Goal: Complete application form

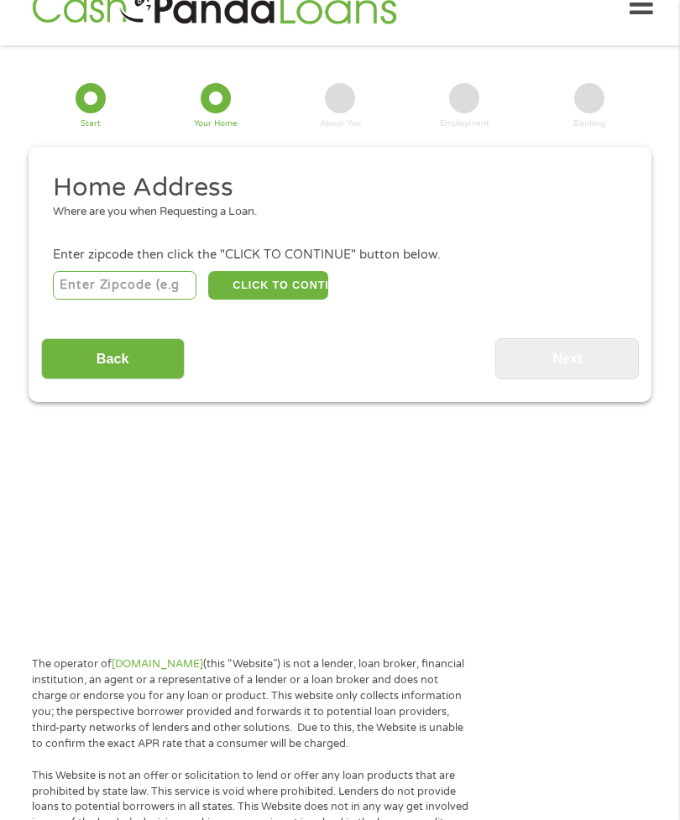
scroll to position [7, 7]
click at [161, 291] on input "number" at bounding box center [125, 285] width 144 height 29
type input "93704"
click at [310, 297] on button "CLICK TO CONTINUE" at bounding box center [267, 285] width 119 height 29
type input "93704"
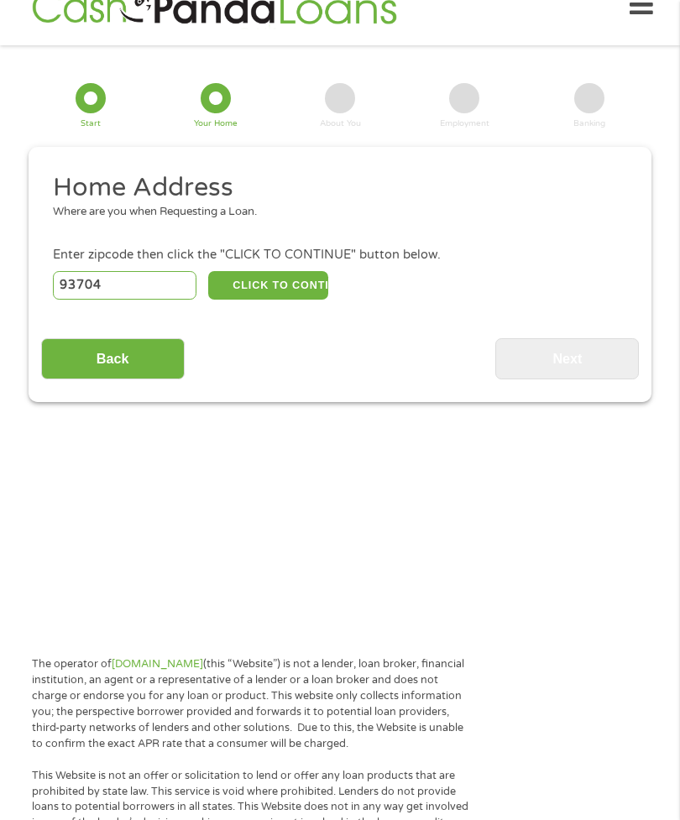
type input "[GEOGRAPHIC_DATA]"
select select "[US_STATE]"
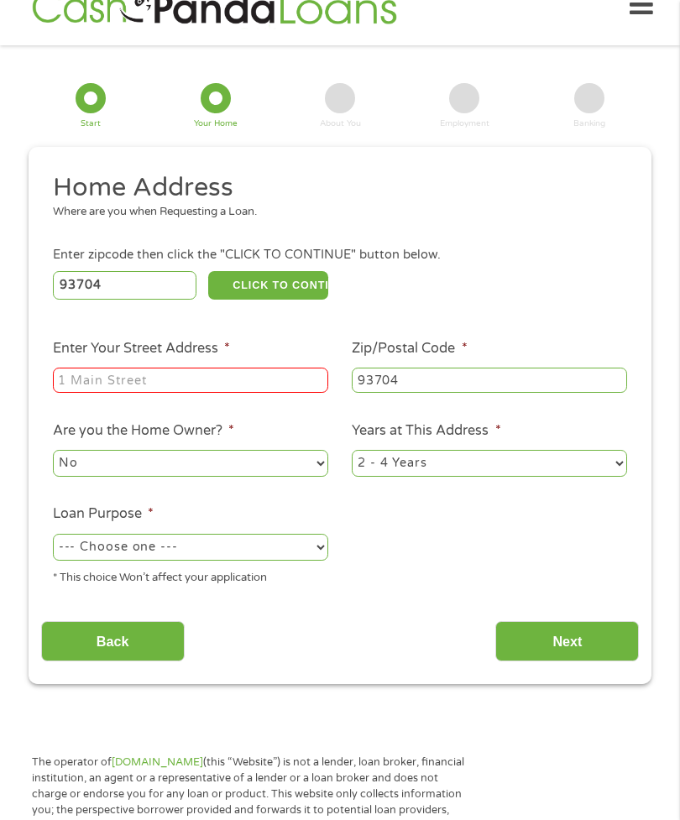
click at [263, 390] on input "Enter Your Street Address *" at bounding box center [190, 380] width 275 height 25
click at [235, 393] on input "114" at bounding box center [190, 380] width 275 height 25
type input "1"
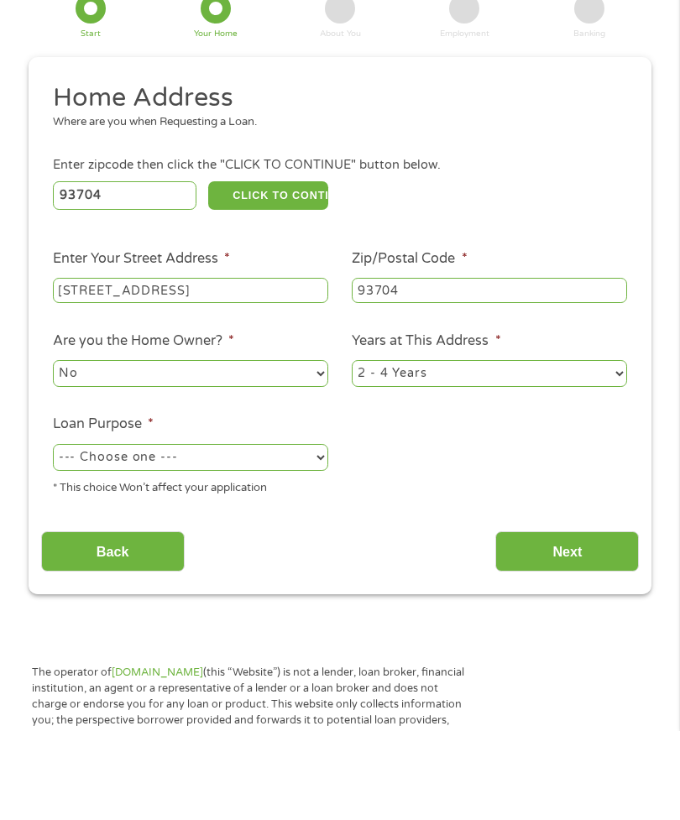
type input "[STREET_ADDRESS]"
click at [608, 450] on select "1 Year or less 1 - 2 Years 2 - 4 Years Over 4 Years" at bounding box center [489, 463] width 275 height 27
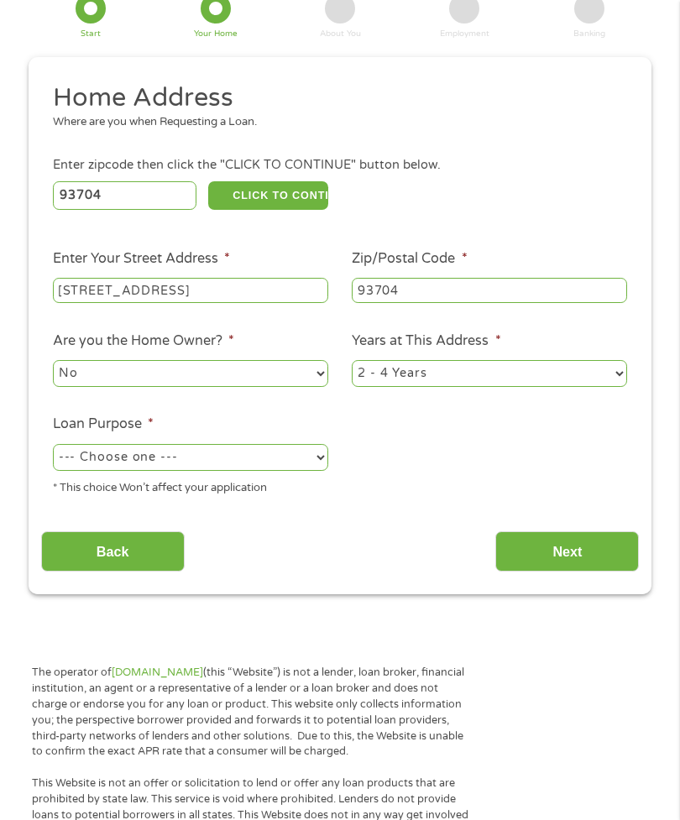
select select "60months"
click at [305, 471] on select "--- Choose one --- Pay Bills Debt Consolidation Home Improvement Major Purchase…" at bounding box center [190, 457] width 275 height 27
select select "shorttermcash"
click at [563, 573] on input "Next" at bounding box center [567, 552] width 144 height 41
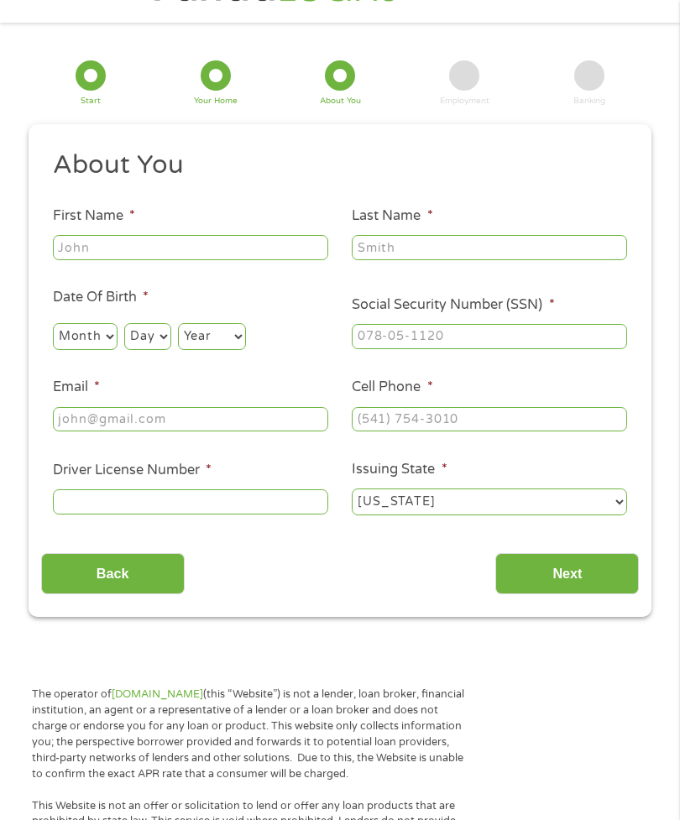
scroll to position [34, 0]
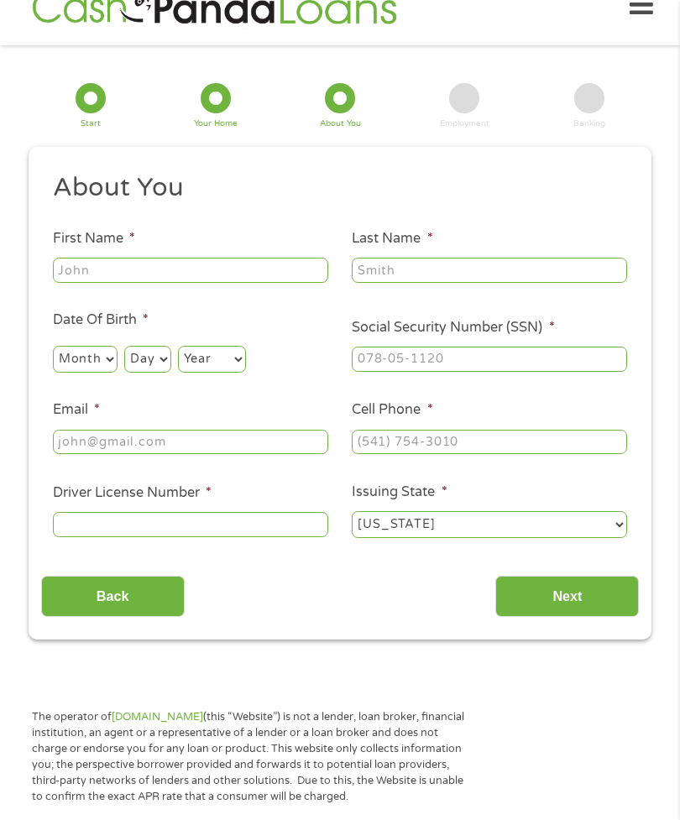
click at [239, 280] on input "First Name *" at bounding box center [190, 270] width 275 height 25
type input "[PERSON_NAME]"
click at [442, 279] on input "Last Name *" at bounding box center [489, 270] width 275 height 25
type input "[PERSON_NAME]"
click at [92, 373] on select "Month 1 2 3 4 5 6 7 8 9 10 11 12" at bounding box center [85, 359] width 65 height 27
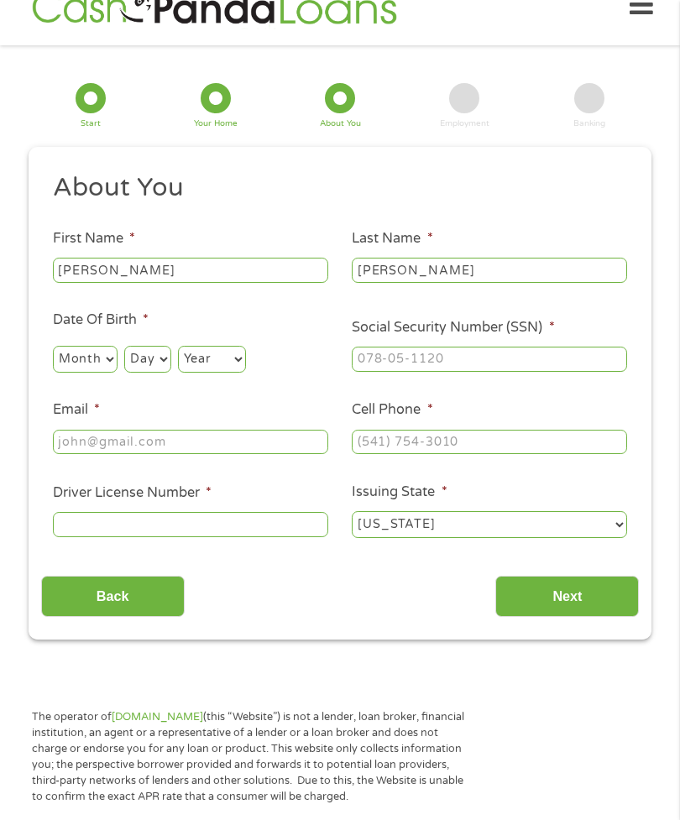
select select "6"
click at [157, 373] on select "Day 1 2 3 4 5 6 7 8 9 10 11 12 13 14 15 16 17 18 19 20 21 22 23 24 25 26 27 28 …" at bounding box center [147, 359] width 46 height 27
select select "26"
click at [246, 367] on select "Year [DATE] 2006 2005 2004 2003 2002 2001 2000 1999 1998 1997 1996 1995 1994 19…" at bounding box center [212, 359] width 68 height 27
select select "1964"
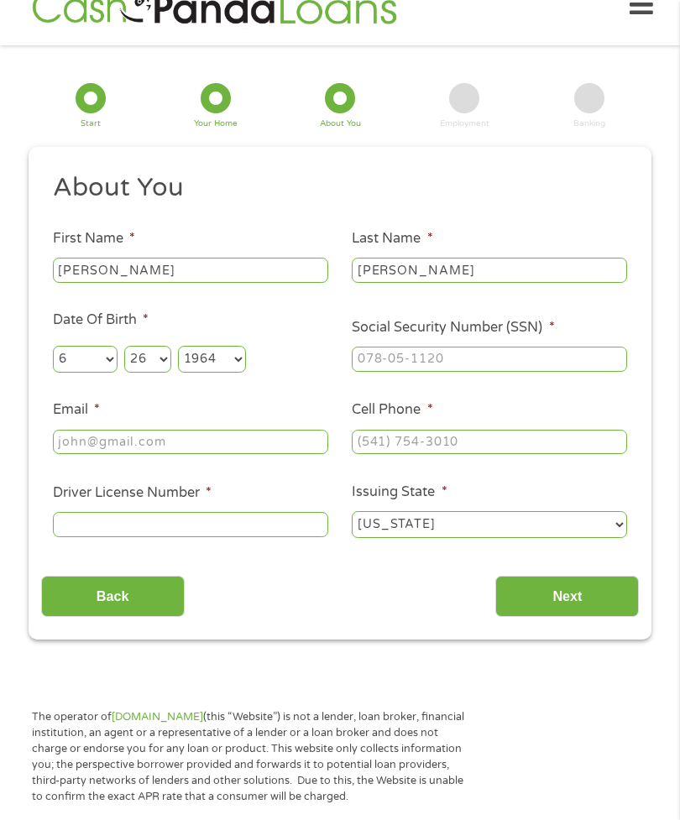
click at [409, 372] on input "Social Security Number (SSN) *" at bounding box center [489, 359] width 275 height 25
type input "573-59-0275"
click at [212, 455] on input "Email *" at bounding box center [190, 442] width 275 height 25
type input "[PERSON_NAME][EMAIL_ADDRESS][PERSON_NAME][DOMAIN_NAME]"
click at [460, 455] on input "Cell Phone *" at bounding box center [489, 442] width 275 height 25
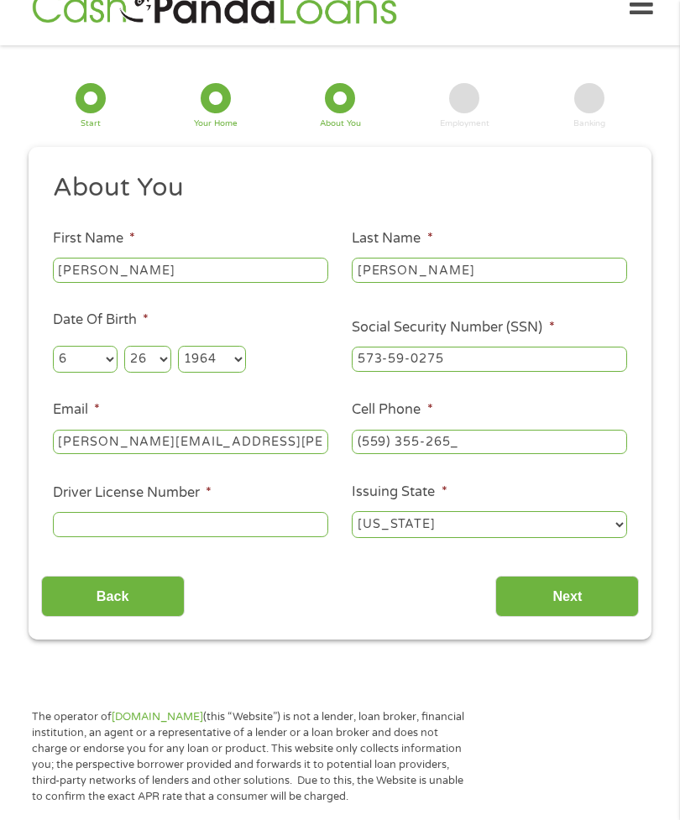
type input "[PHONE_NUMBER]"
click at [246, 537] on input "Driver License Number *" at bounding box center [190, 524] width 275 height 25
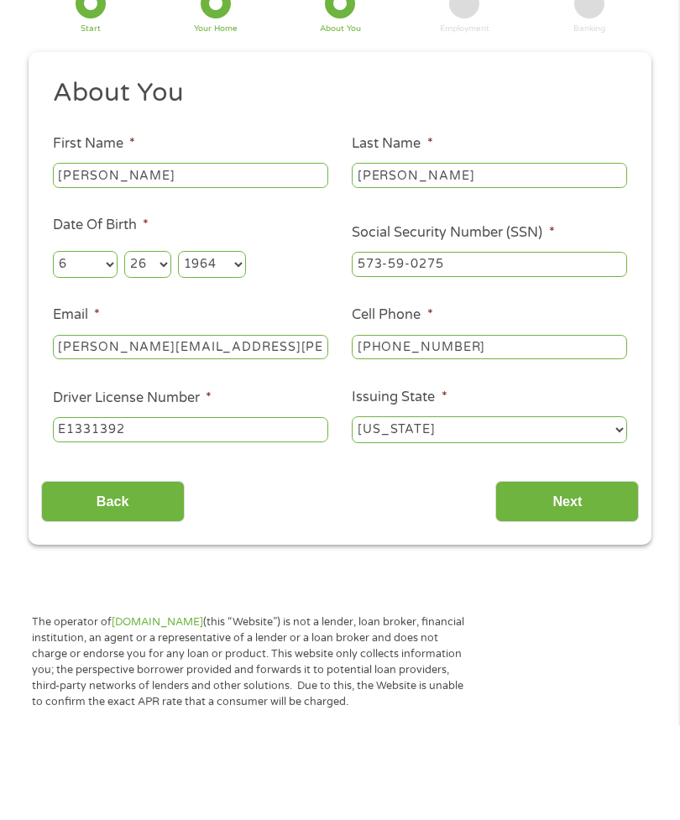
type input "E1331392"
click at [574, 576] on input "Next" at bounding box center [567, 596] width 144 height 41
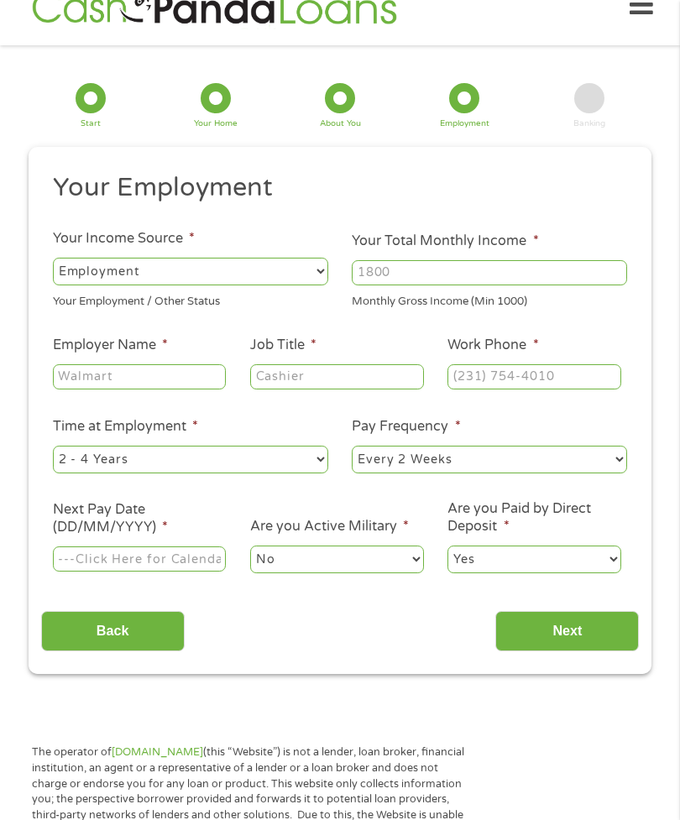
click at [321, 278] on select "--- Choose one --- Employment [DEMOGRAPHIC_DATA] Benefits" at bounding box center [190, 271] width 275 height 27
select select "benefits"
type input "Other"
type input "[PHONE_NUMBER]"
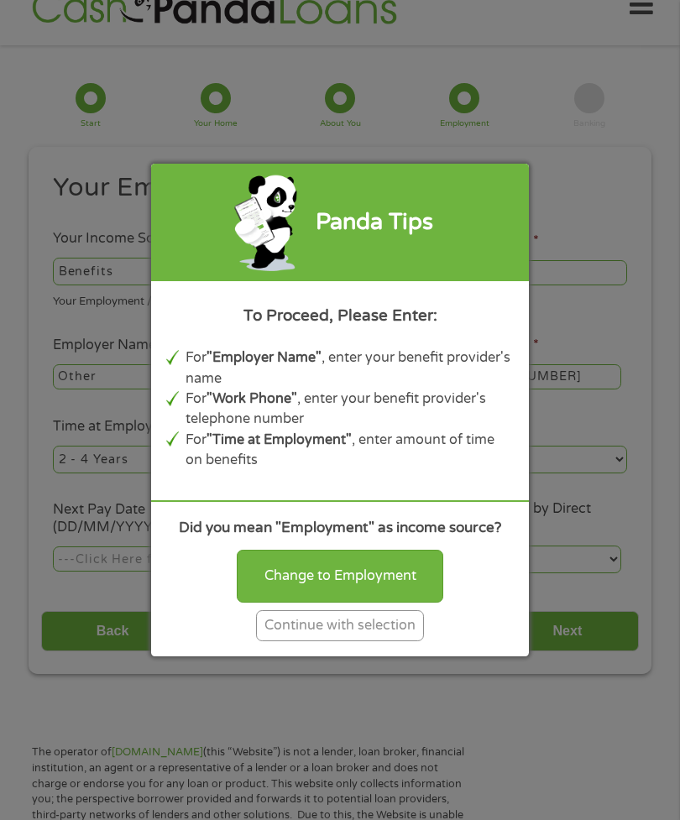
click at [395, 602] on div "Change to Employment" at bounding box center [340, 576] width 207 height 52
select select "fullTime"
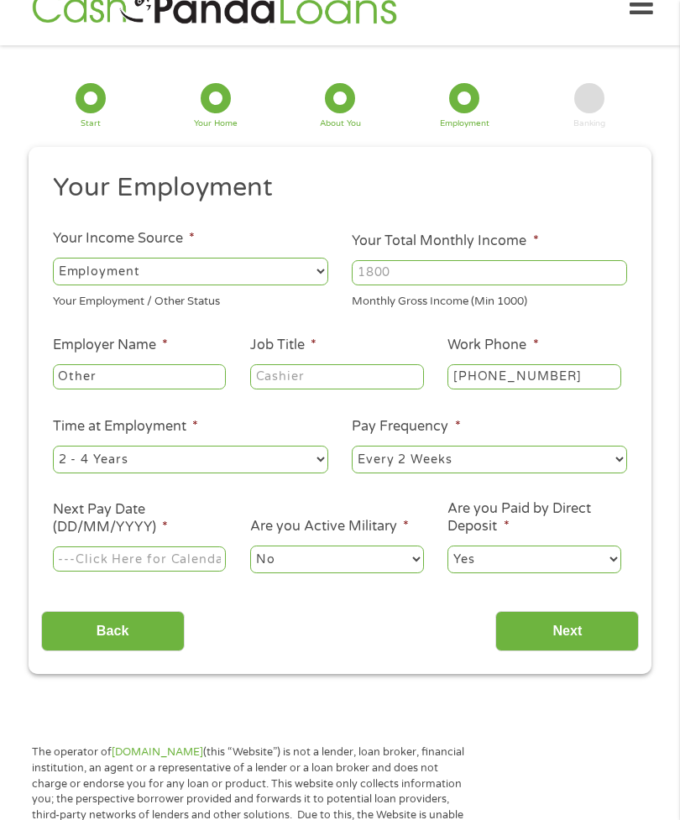
click at [473, 285] on input "Your Total Monthly Income *" at bounding box center [489, 272] width 275 height 25
type input "1376"
click at [175, 390] on input "Other" at bounding box center [139, 376] width 173 height 25
type input "O"
type input "SSDI"
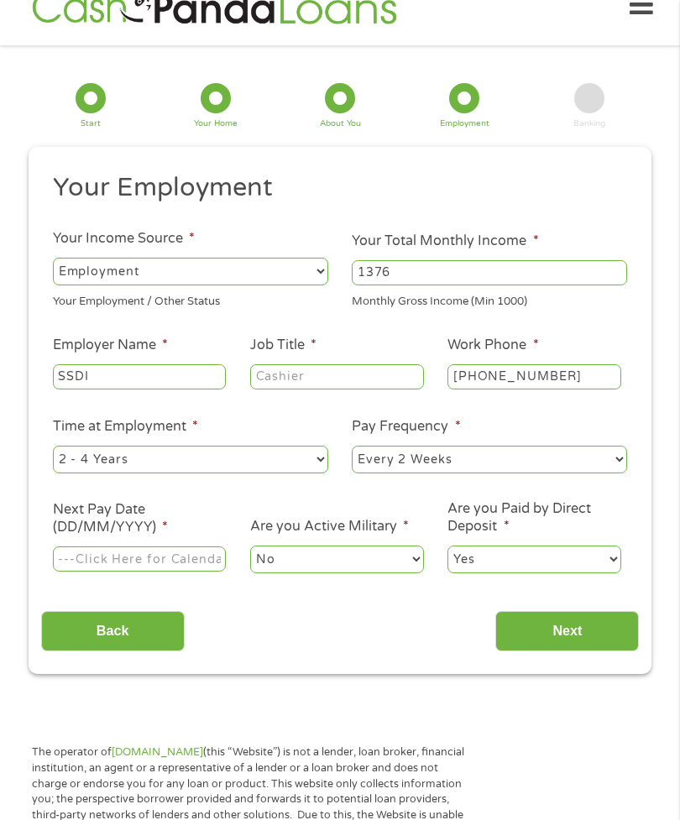
click at [371, 390] on input "Job Title *" at bounding box center [336, 376] width 173 height 25
type input "Disabled"
click at [526, 473] on select "--- Choose one --- Every 2 Weeks Every Week Monthly Semi-Monthly" at bounding box center [489, 459] width 275 height 27
select select "monthly"
click at [320, 473] on select "--- Choose one --- 1 Year or less 1 - 2 Years 2 - 4 Years Over 4 Years" at bounding box center [190, 459] width 275 height 27
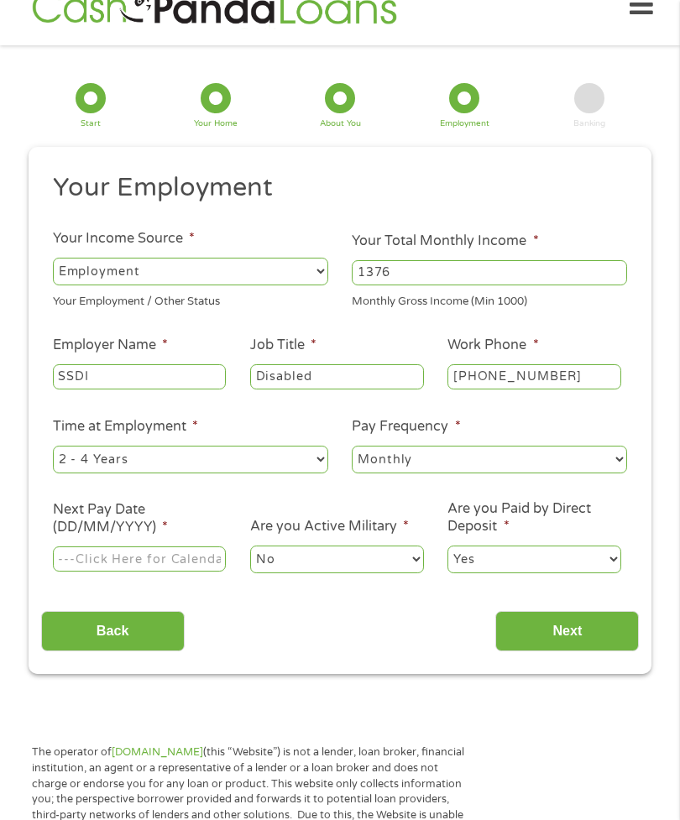
select select "60months"
click at [184, 572] on input "Next Pay Date (DD/MM/YYYY) *" at bounding box center [139, 559] width 173 height 25
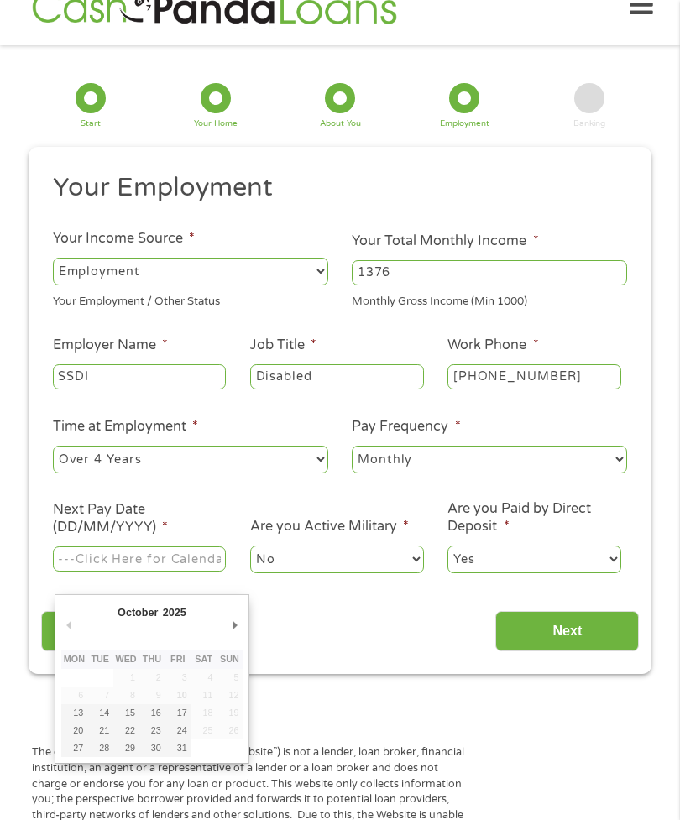
type input "[DATE]"
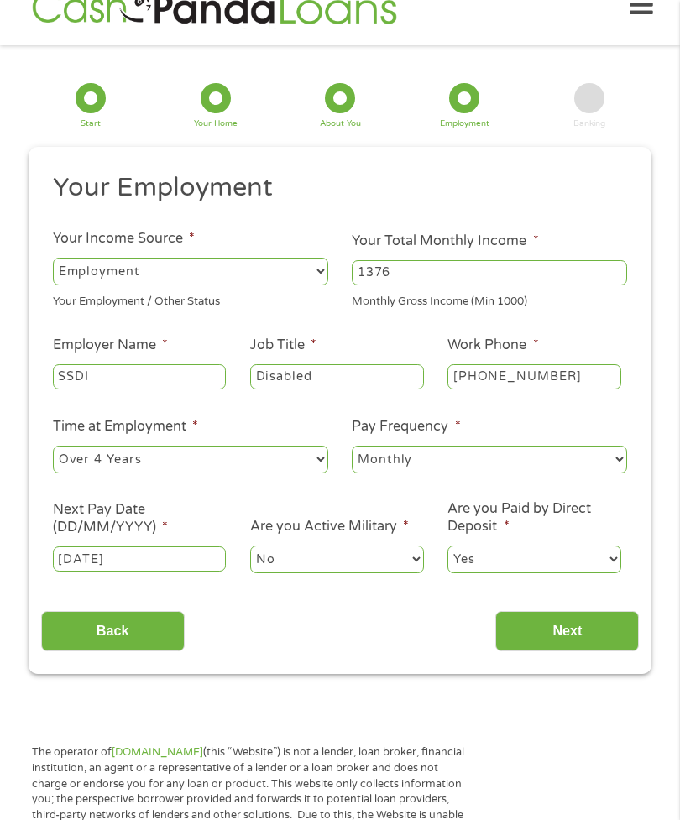
click at [578, 652] on input "Next" at bounding box center [567, 631] width 144 height 41
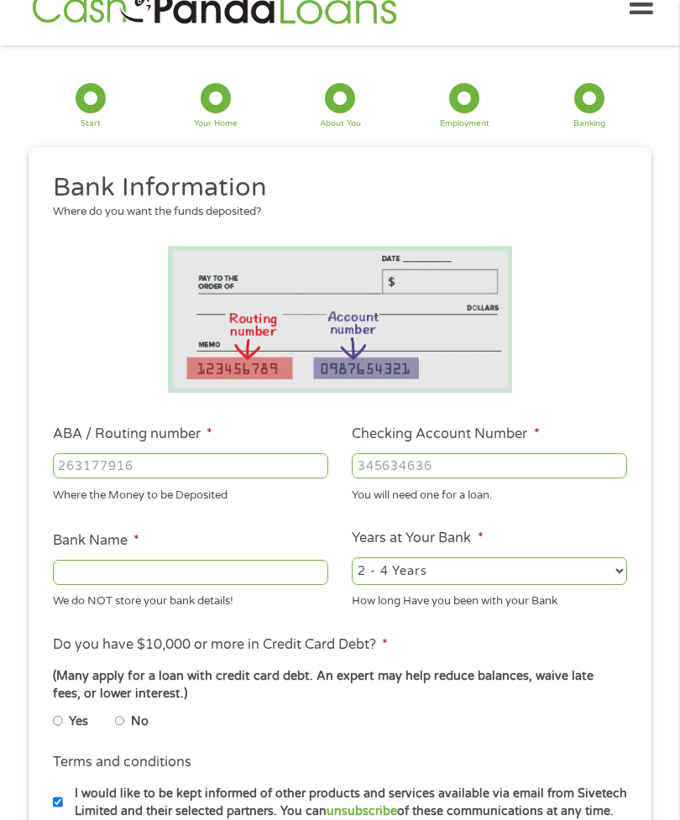
scroll to position [7, 7]
click at [220, 474] on input "ABA / Routing number *" at bounding box center [190, 465] width 275 height 25
type input "321172594"
click at [513, 479] on input "Checking Account Number *" at bounding box center [489, 465] width 275 height 25
type input "EDUCATIONAL EMPLOYEES CREDIT UNION"
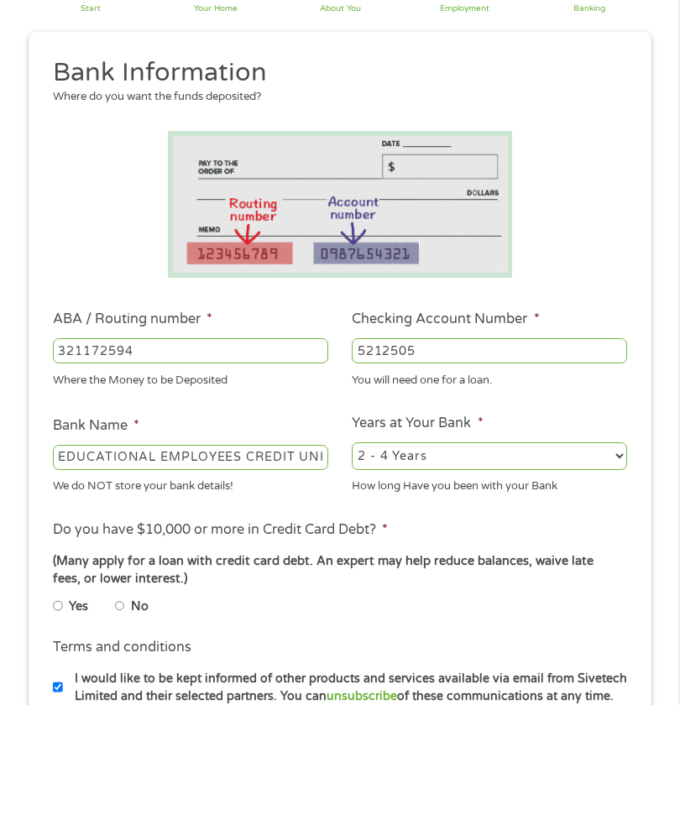
type input "5212505"
click at [615, 558] on select "2 - 4 Years 6 - 12 Months 1 - 2 Years Over 4 Years" at bounding box center [489, 571] width 275 height 27
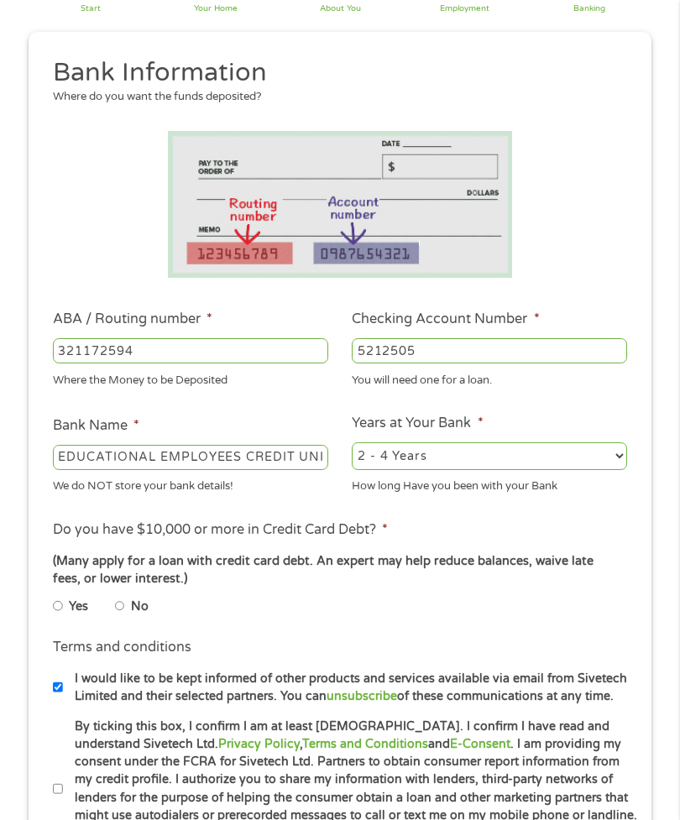
select select "60months"
click at [125, 616] on input "No" at bounding box center [120, 606] width 10 height 20
radio input "true"
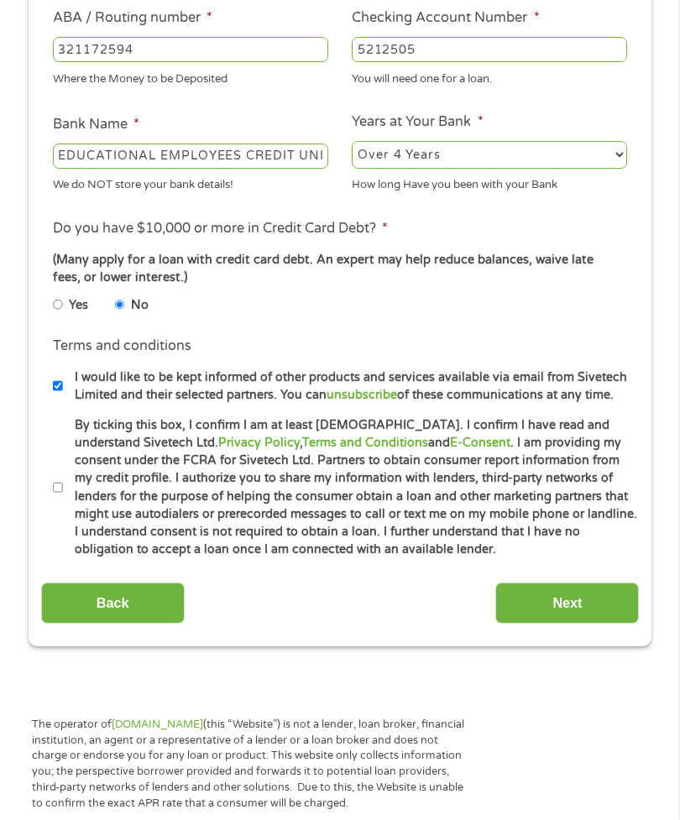
scroll to position [451, 0]
click at [62, 498] on input "By ticking this box, I confirm I am at least [DEMOGRAPHIC_DATA]. I confirm I ha…" at bounding box center [58, 488] width 10 height 20
checkbox input "true"
click at [571, 623] on input "Next" at bounding box center [567, 602] width 144 height 41
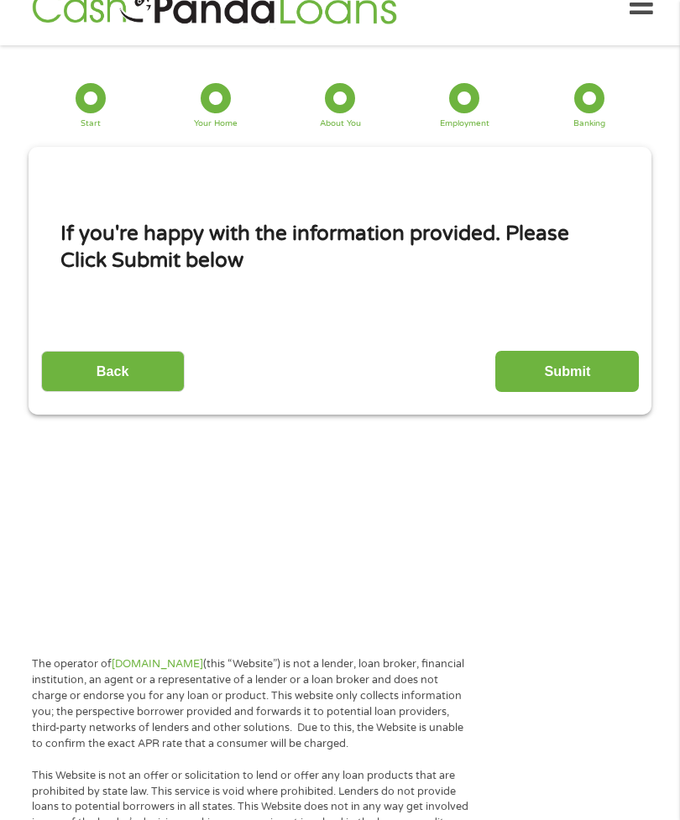
scroll to position [0, 0]
